Goal: Task Accomplishment & Management: Use online tool/utility

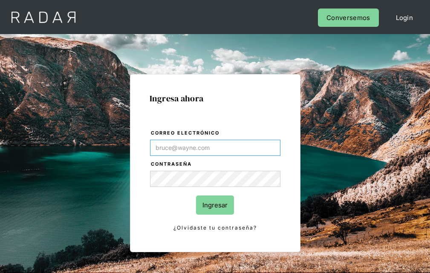
type input "[EMAIL_ADDRESS][PERSON_NAME][DOMAIN_NAME]"
click at [215, 205] on input "Ingresar" at bounding box center [215, 205] width 38 height 19
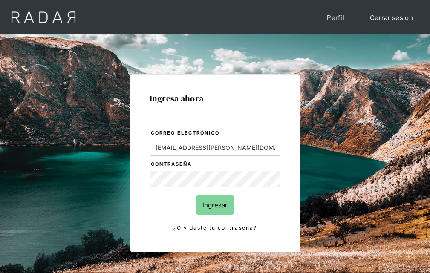
click at [215, 205] on input "Ingresar" at bounding box center [215, 205] width 38 height 19
